Goal: Task Accomplishment & Management: Use online tool/utility

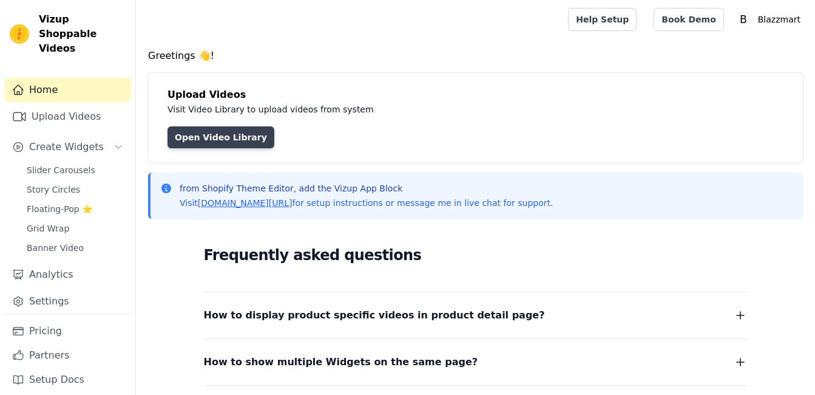
click at [218, 140] on link "Open Video Library" at bounding box center [221, 137] width 107 height 22
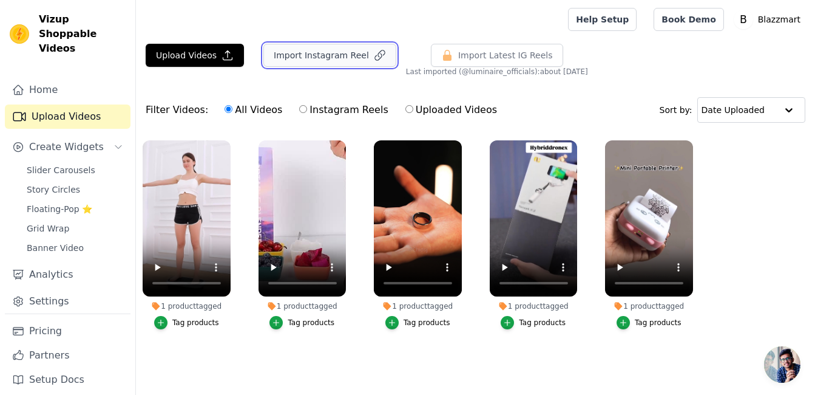
click at [325, 52] on button "Import Instagram Reel" at bounding box center [329, 55] width 133 height 23
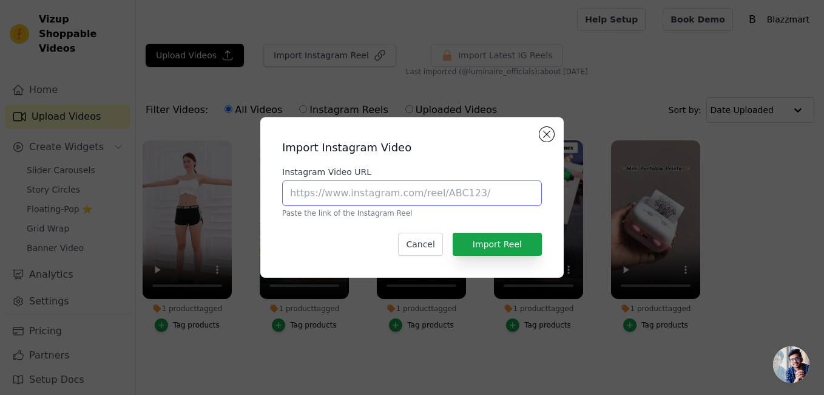
paste input "[URL][DOMAIN_NAME]"
type input "[URL][DOMAIN_NAME]"
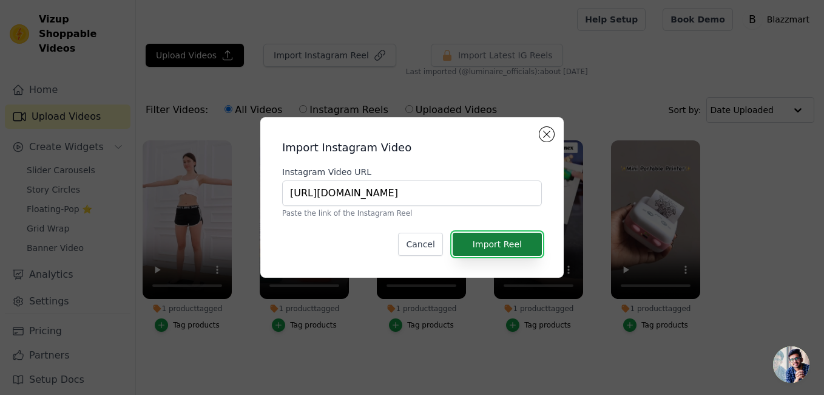
click at [523, 245] on button "Import Reel" at bounding box center [497, 243] width 89 height 23
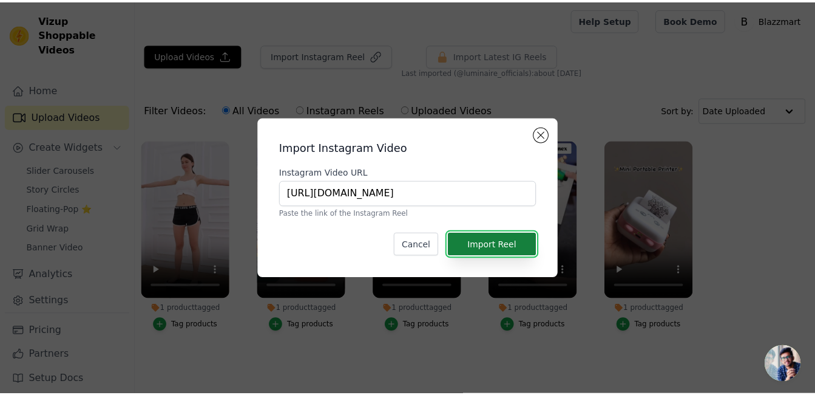
scroll to position [0, 0]
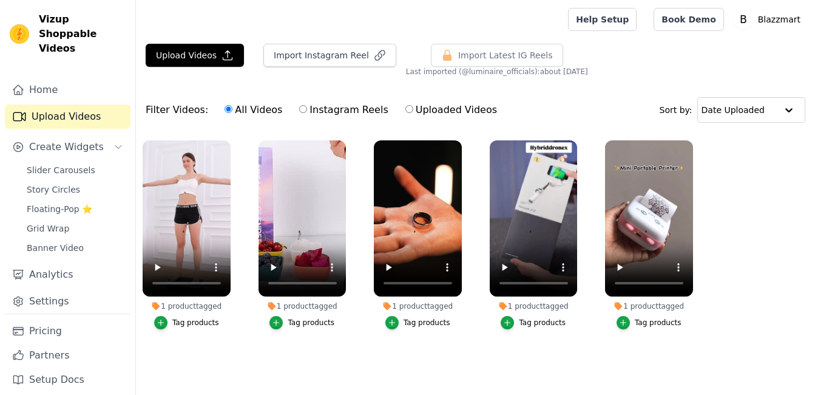
scroll to position [1, 0]
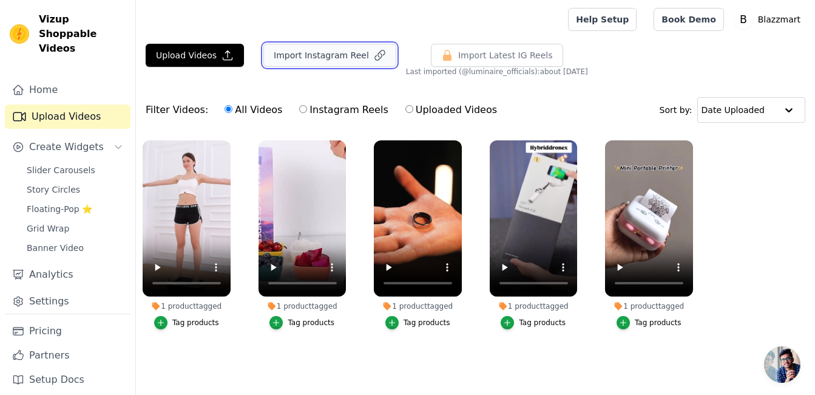
click at [299, 55] on button "Import Instagram Reel" at bounding box center [329, 55] width 133 height 23
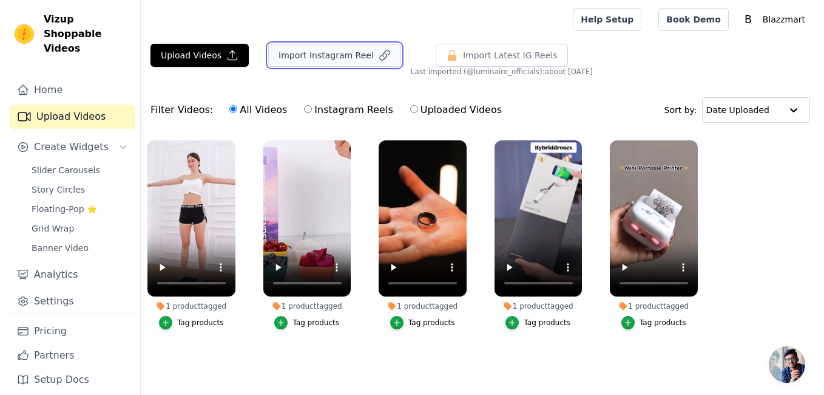
scroll to position [0, 0]
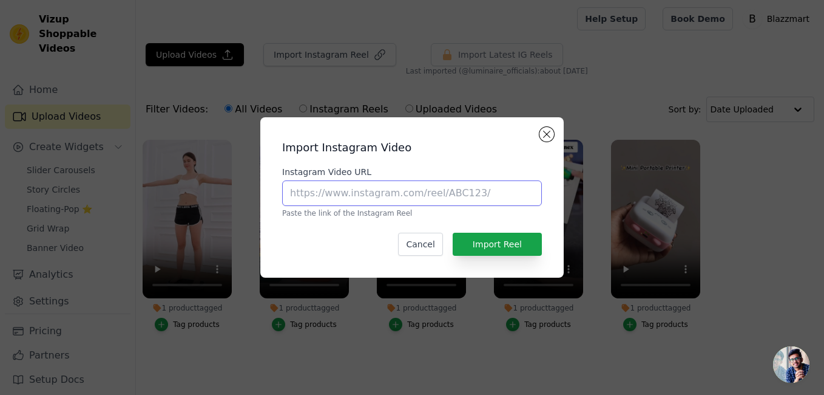
paste input "[URL][DOMAIN_NAME]"
type input "[URL][DOMAIN_NAME]"
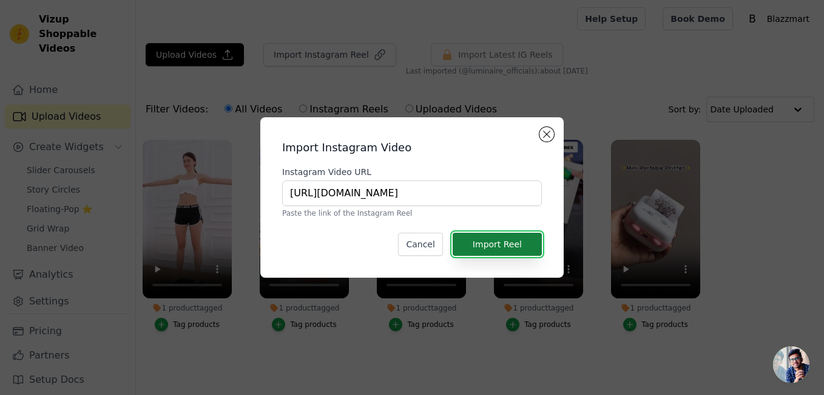
scroll to position [0, 0]
click at [486, 242] on button "Import Reel" at bounding box center [497, 243] width 89 height 23
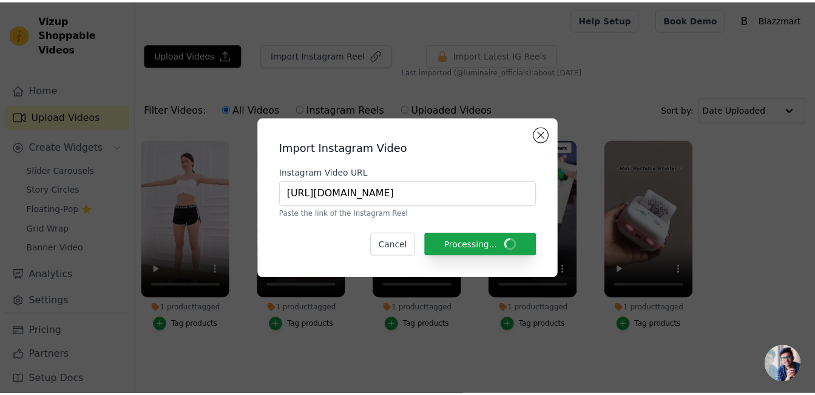
scroll to position [1, 0]
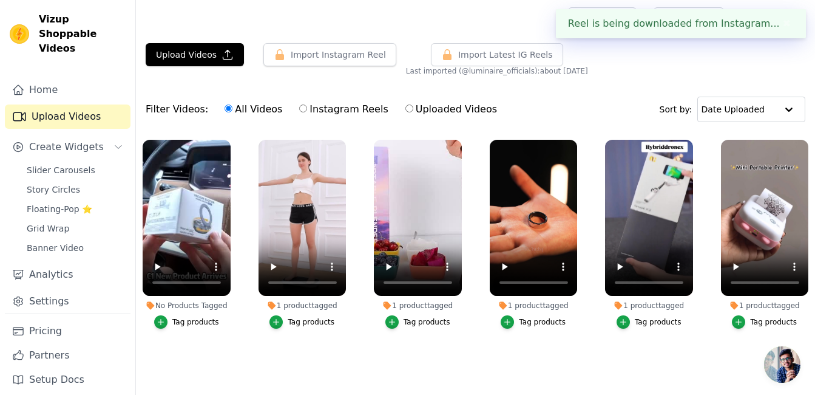
click at [183, 322] on div "Tag products" at bounding box center [195, 322] width 47 height 10
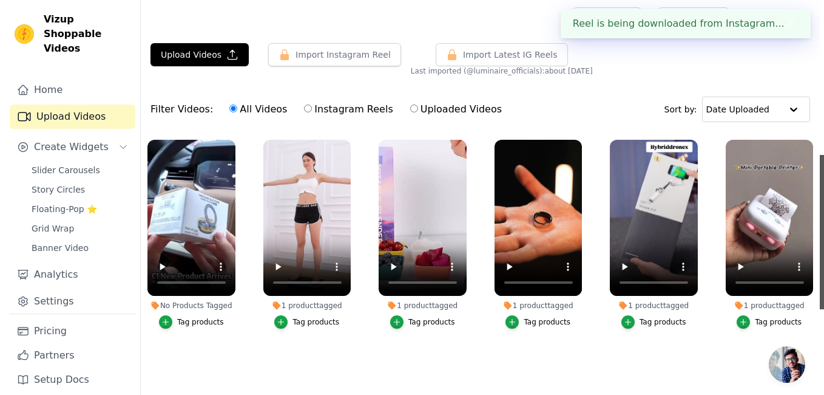
scroll to position [0, 0]
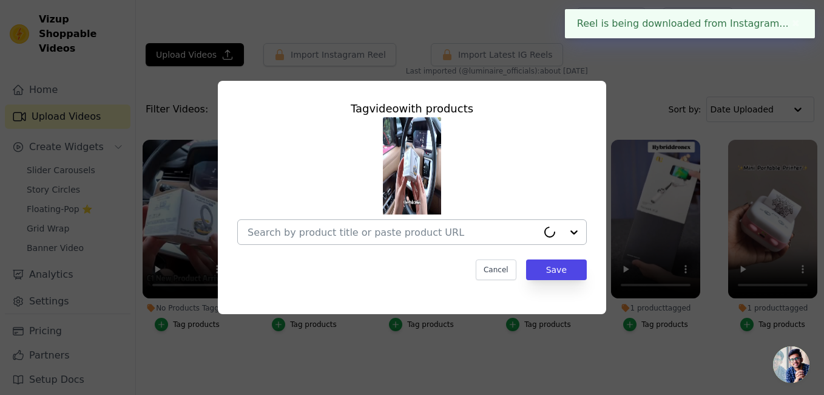
click at [348, 231] on input "No Products Tagged Tag video with products Cancel Save Tag products" at bounding box center [393, 232] width 290 height 12
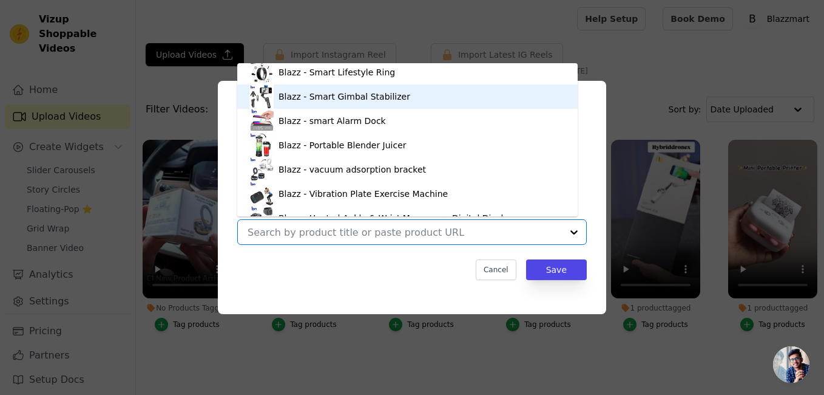
scroll to position [90, 0]
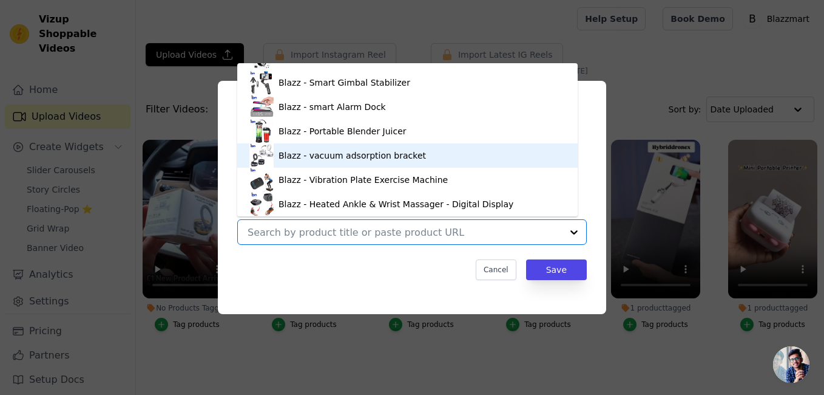
click at [318, 158] on div "Blazz - vacuum adsorption bracket" at bounding box center [353, 155] width 148 height 12
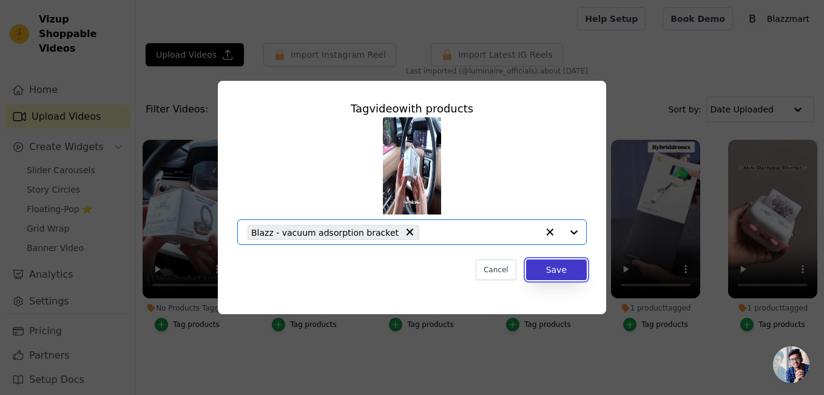
click at [540, 276] on button "Save" at bounding box center [556, 269] width 61 height 21
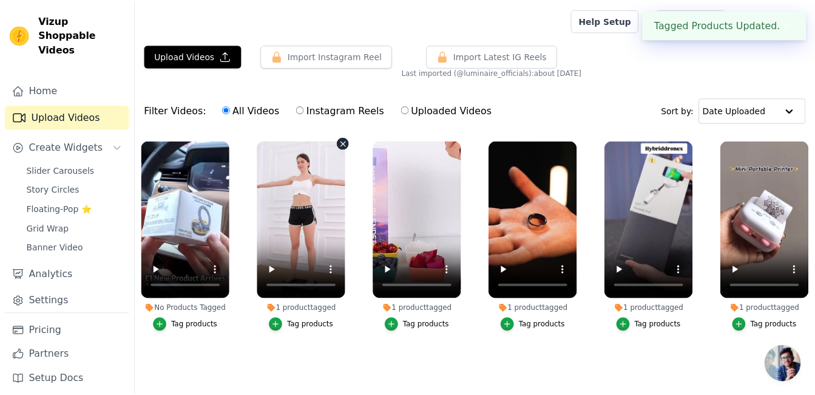
scroll to position [1, 0]
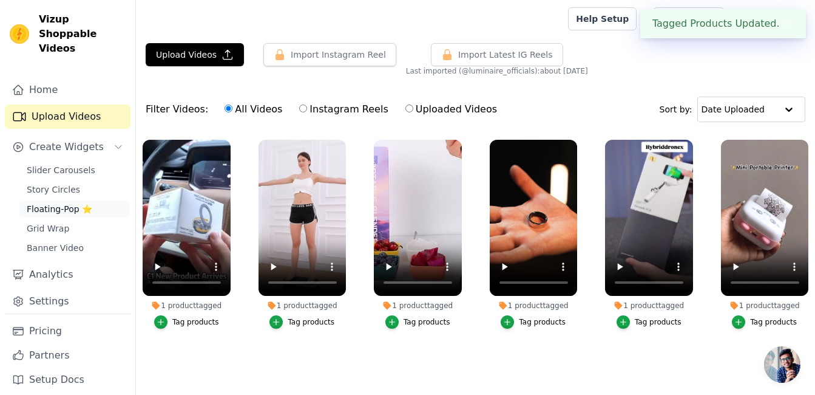
click at [86, 203] on span "Floating-Pop ⭐" at bounding box center [60, 209] width 66 height 12
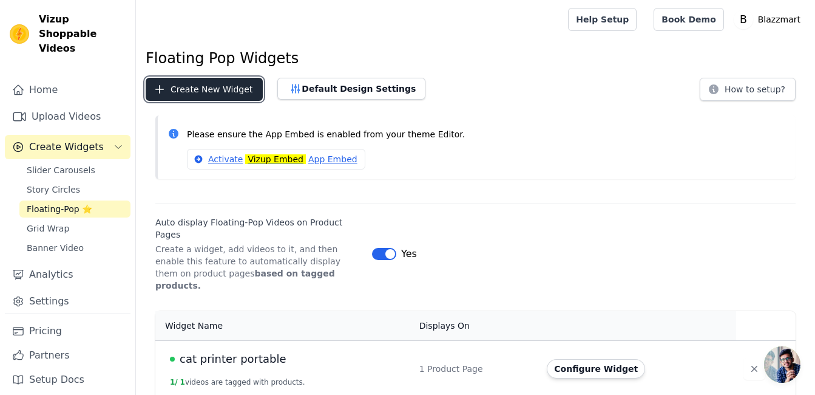
click at [205, 91] on button "Create New Widget" at bounding box center [204, 89] width 117 height 23
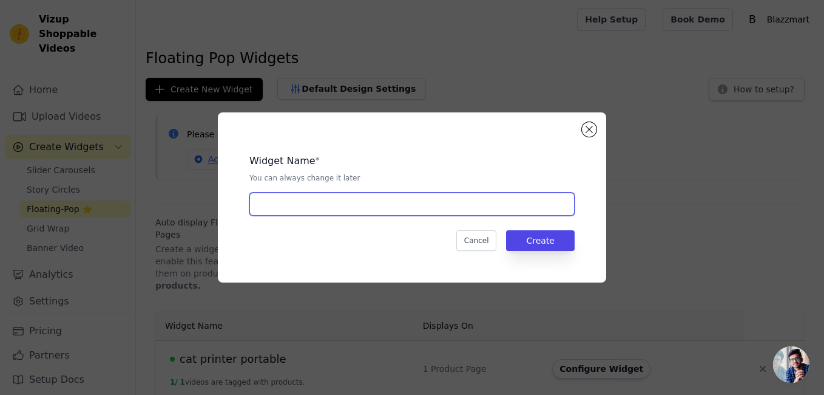
click at [323, 199] on input "text" at bounding box center [411, 203] width 325 height 23
type input "mobile holder"
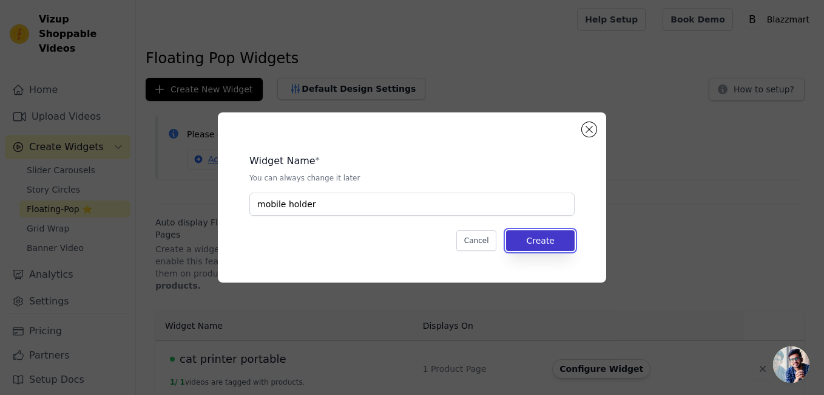
click at [551, 244] on button "Create" at bounding box center [540, 240] width 69 height 21
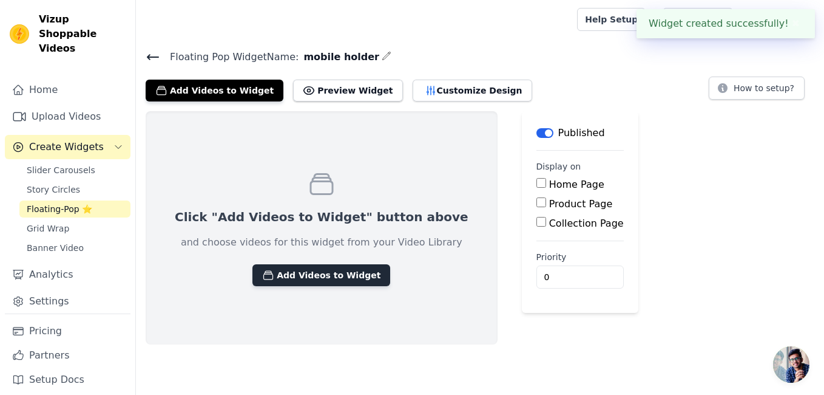
click at [287, 278] on button "Add Videos to Widget" at bounding box center [322, 275] width 138 height 22
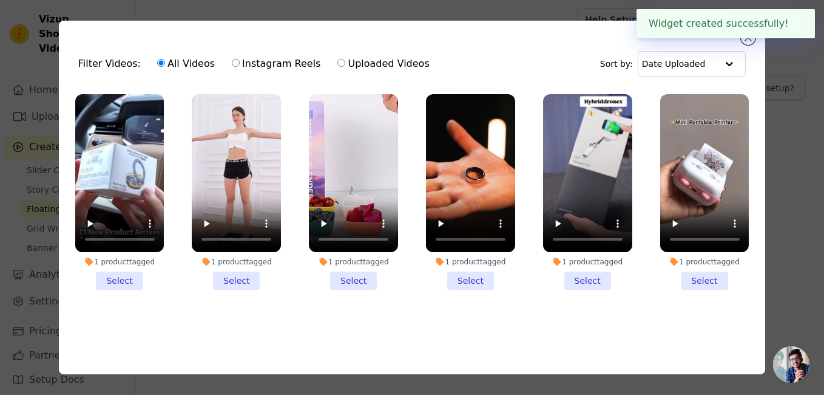
click at [115, 271] on li "1 product tagged Select" at bounding box center [119, 192] width 89 height 196
click at [0, 0] on input "1 product tagged Select" at bounding box center [0, 0] width 0 height 0
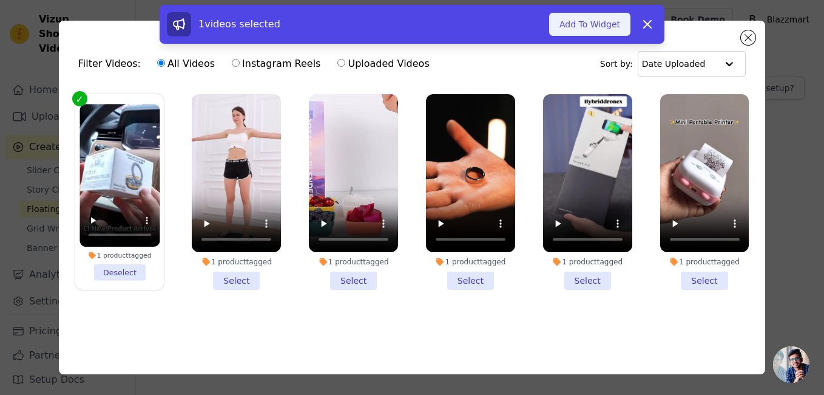
click at [587, 28] on button "Add To Widget" at bounding box center [589, 24] width 81 height 23
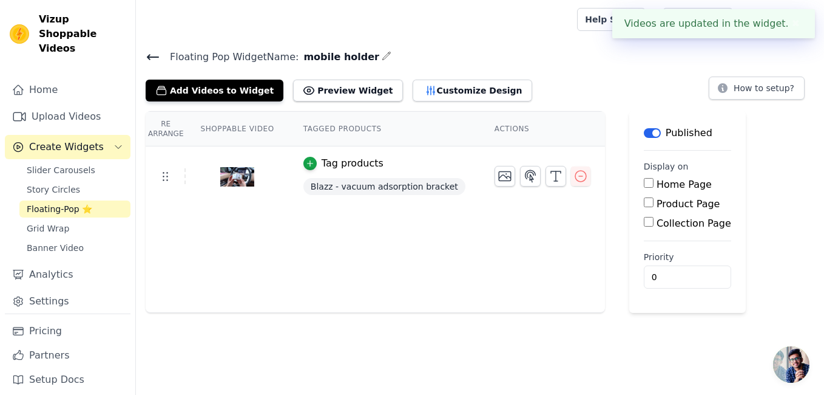
click at [644, 223] on input "Collection Page" at bounding box center [649, 222] width 10 height 10
checkbox input "true"
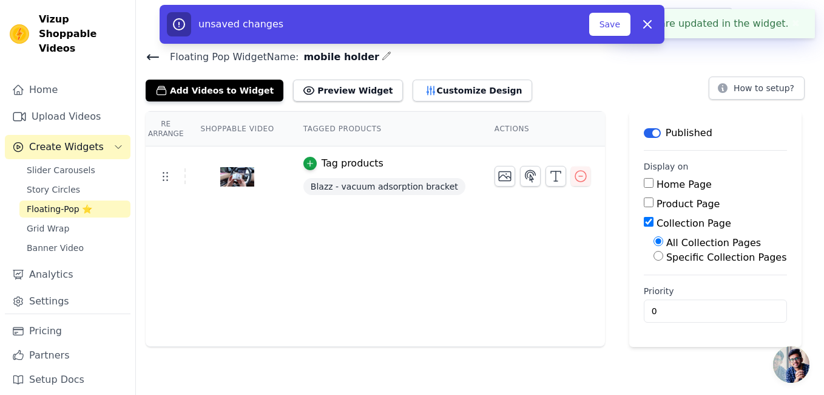
click at [644, 201] on input "Product Page" at bounding box center [649, 202] width 10 height 10
checkbox input "true"
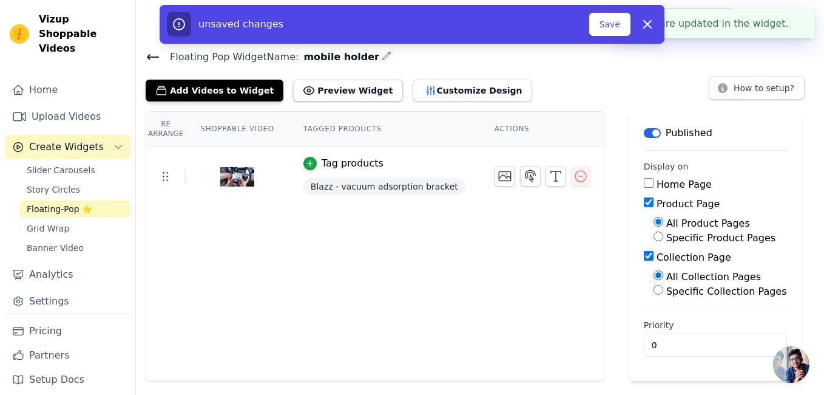
click at [644, 257] on input "Collection Page" at bounding box center [649, 256] width 10 height 10
checkbox input "false"
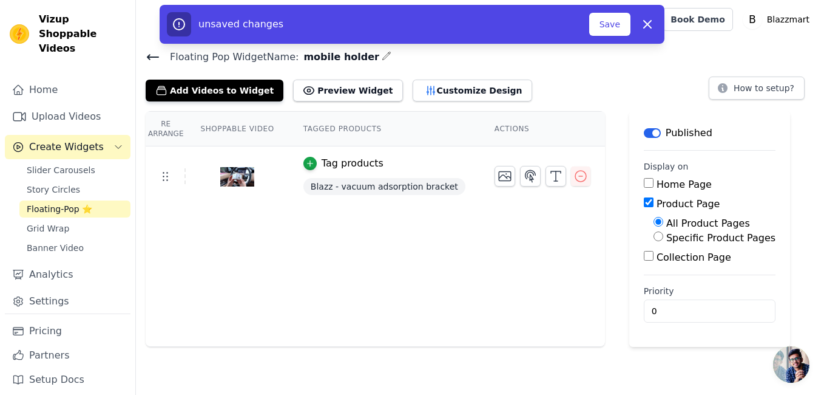
click at [654, 239] on input "Specific Product Pages" at bounding box center [659, 236] width 10 height 10
radio input "true"
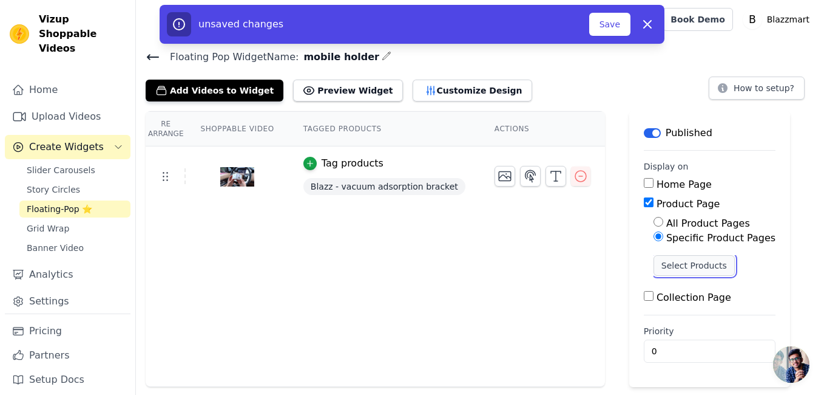
click at [654, 270] on button "Select Products" at bounding box center [694, 265] width 81 height 21
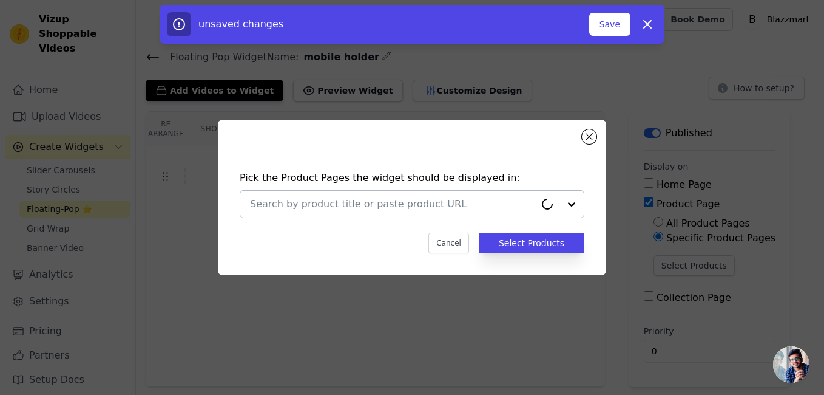
click at [484, 205] on input "text" at bounding box center [392, 204] width 285 height 15
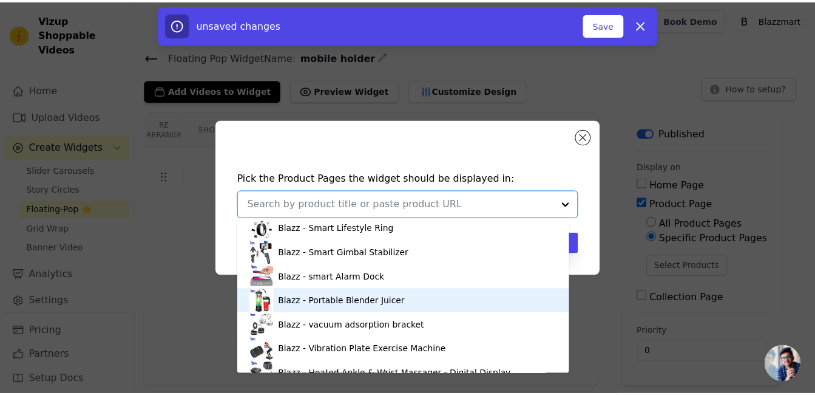
scroll to position [93, 0]
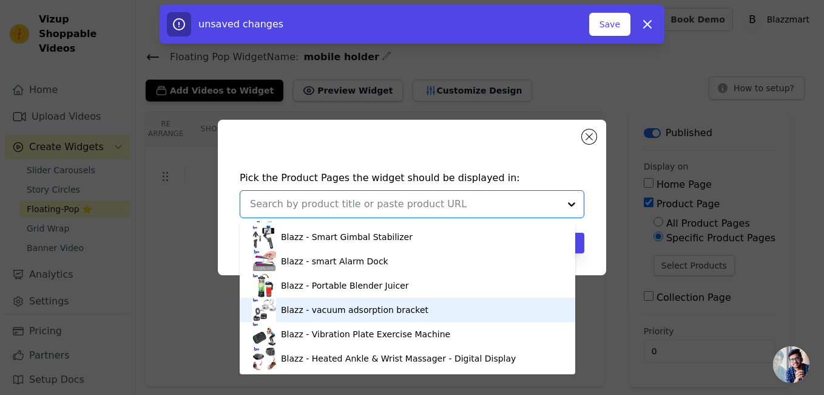
click at [331, 316] on div "Blazz - vacuum adsorption bracket" at bounding box center [407, 309] width 311 height 24
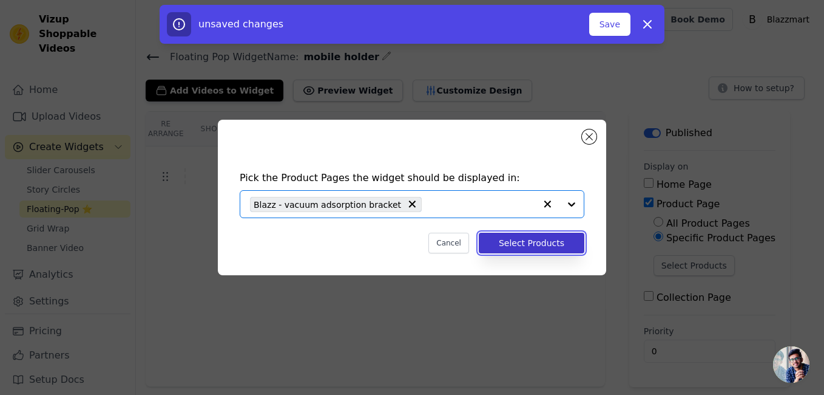
click at [521, 234] on button "Select Products" at bounding box center [532, 242] width 106 height 21
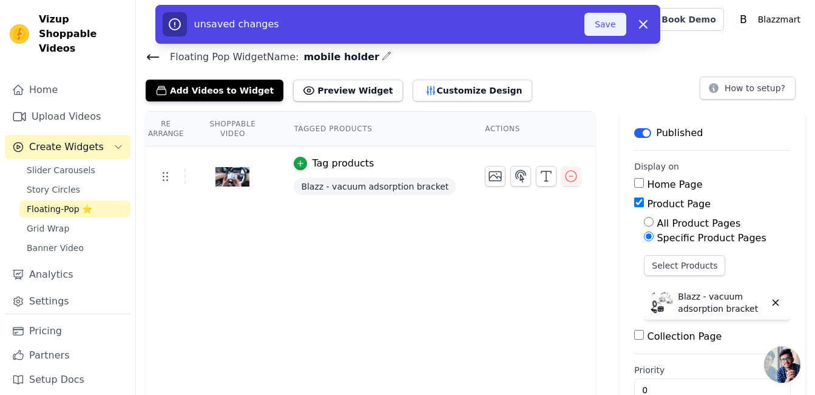
click at [597, 25] on button "Save" at bounding box center [605, 24] width 41 height 23
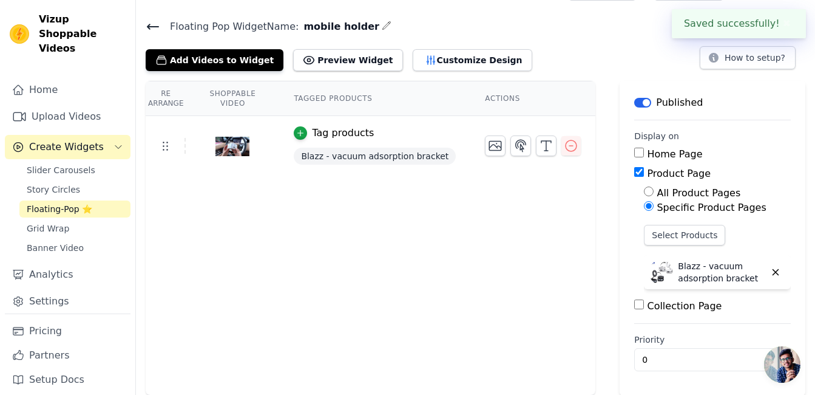
scroll to position [0, 0]
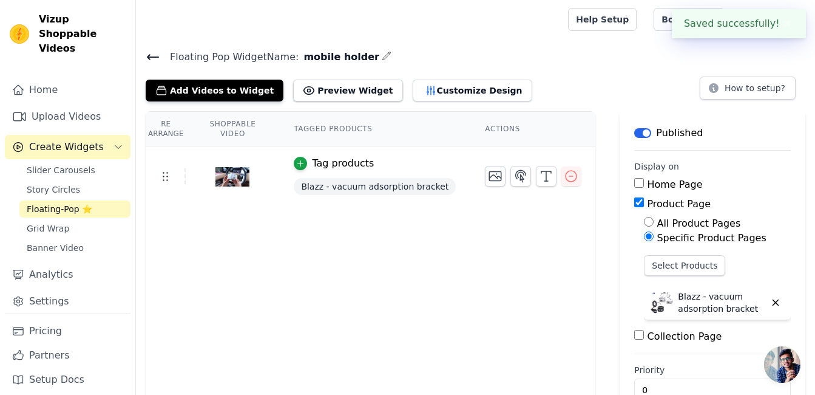
click at [142, 56] on div "Floating Pop Widget Name: mobile holder Add Videos to Widget Preview Widget Cus…" at bounding box center [475, 75] width 679 height 53
click at [154, 57] on icon at bounding box center [153, 57] width 11 height 5
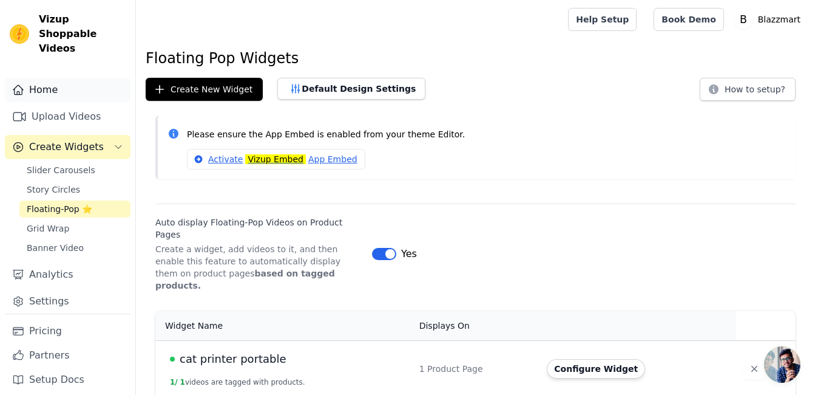
click at [65, 78] on link "Home" at bounding box center [68, 90] width 126 height 24
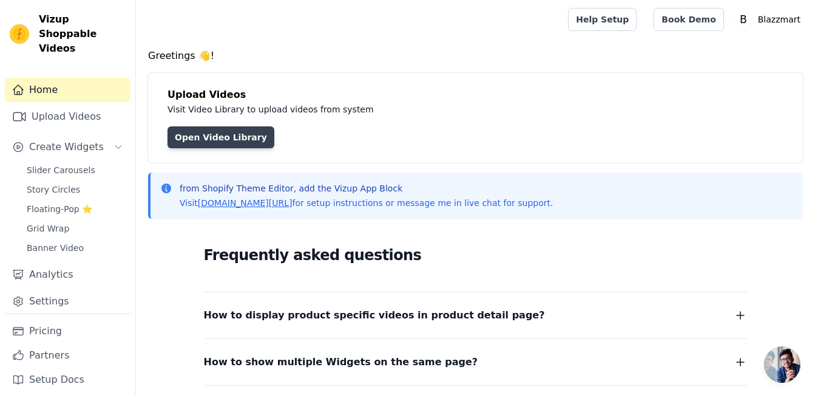
click at [216, 142] on link "Open Video Library" at bounding box center [221, 137] width 107 height 22
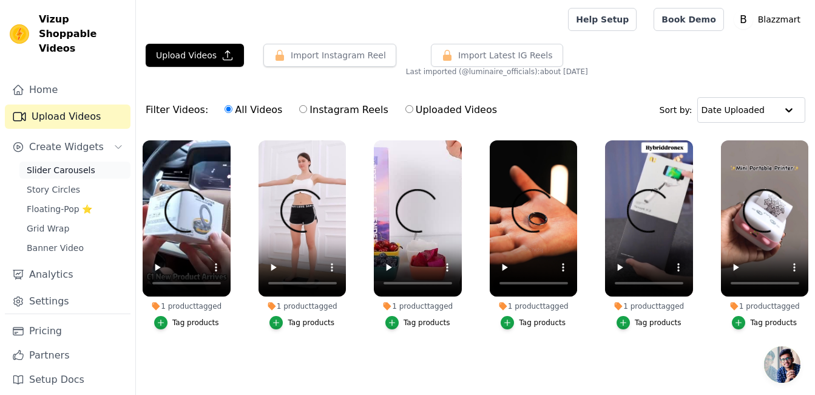
click at [80, 164] on span "Slider Carousels" at bounding box center [61, 170] width 69 height 12
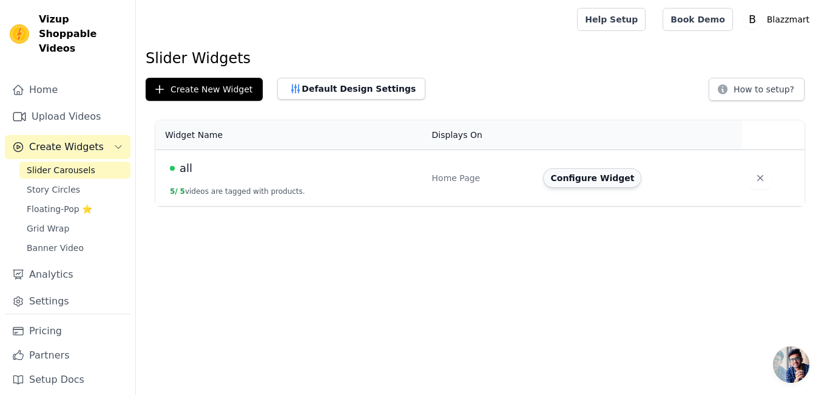
click at [568, 178] on button "Configure Widget" at bounding box center [592, 177] width 98 height 19
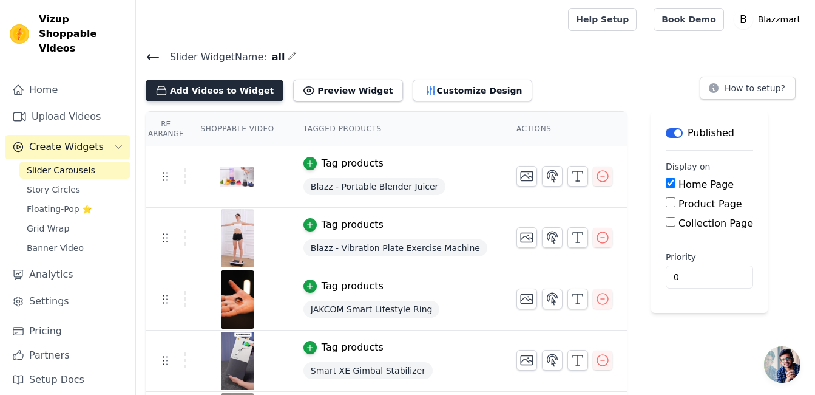
click at [195, 91] on button "Add Videos to Widget" at bounding box center [215, 91] width 138 height 22
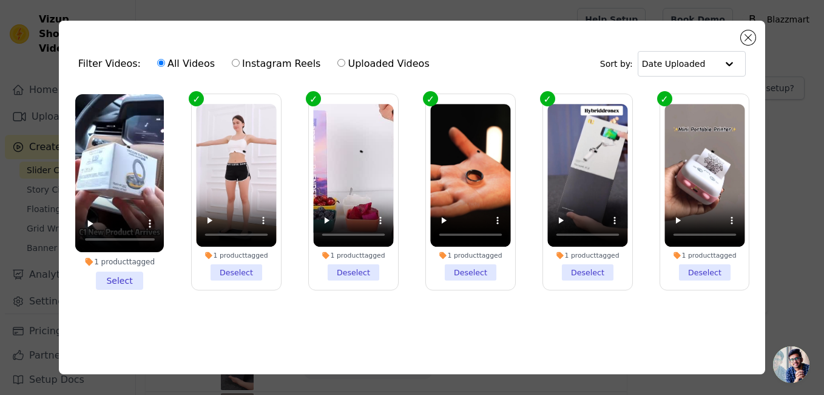
click at [122, 275] on li "1 product tagged Select" at bounding box center [119, 192] width 89 height 196
click at [0, 0] on input "1 product tagged Select" at bounding box center [0, 0] width 0 height 0
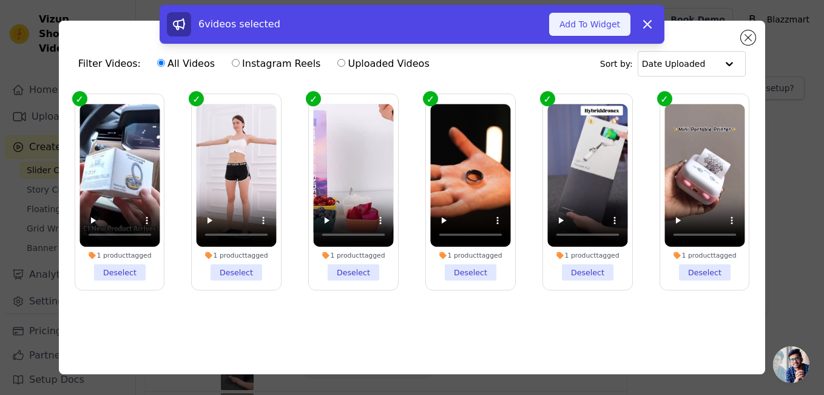
click at [569, 24] on button "Add To Widget" at bounding box center [589, 24] width 81 height 23
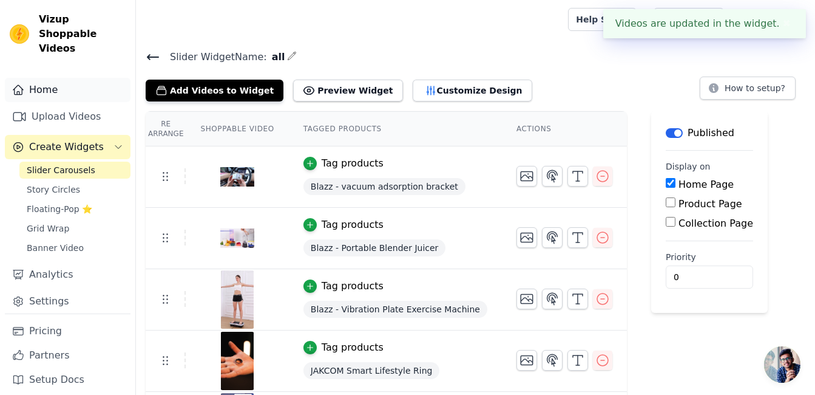
click at [86, 78] on link "Home" at bounding box center [68, 90] width 126 height 24
